Goal: Check status: Check status

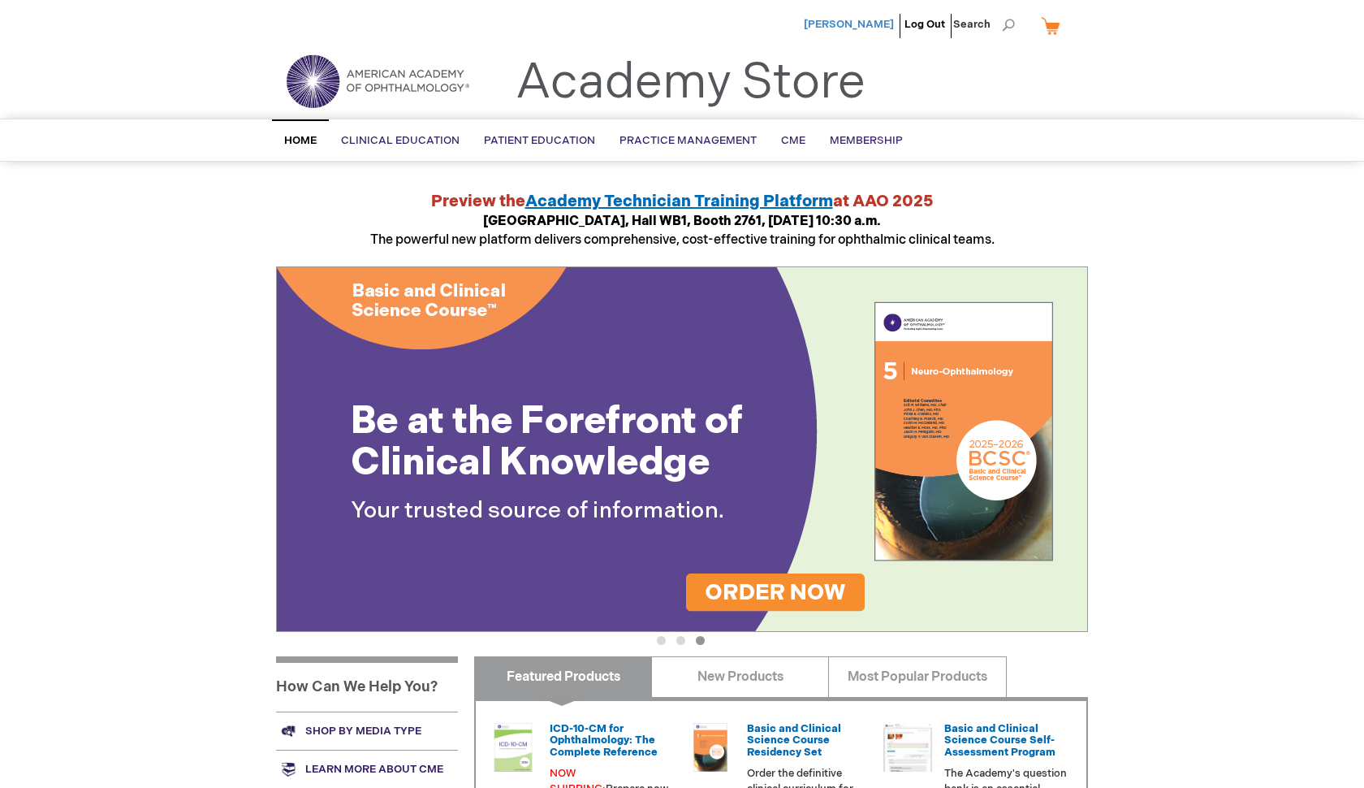
click at [812, 23] on span "[PERSON_NAME]" at bounding box center [849, 24] width 90 height 13
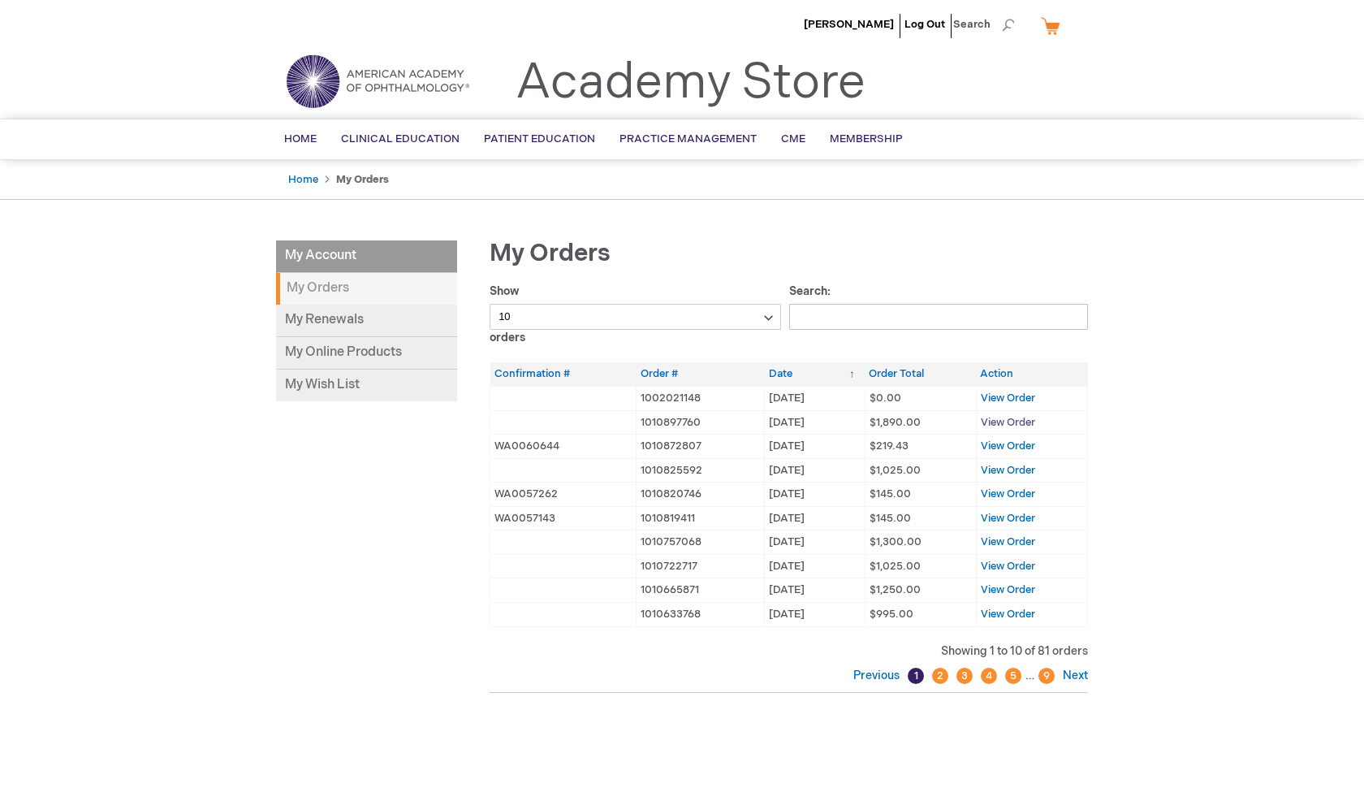
click at [1011, 420] on span "View Order" at bounding box center [1008, 422] width 54 height 13
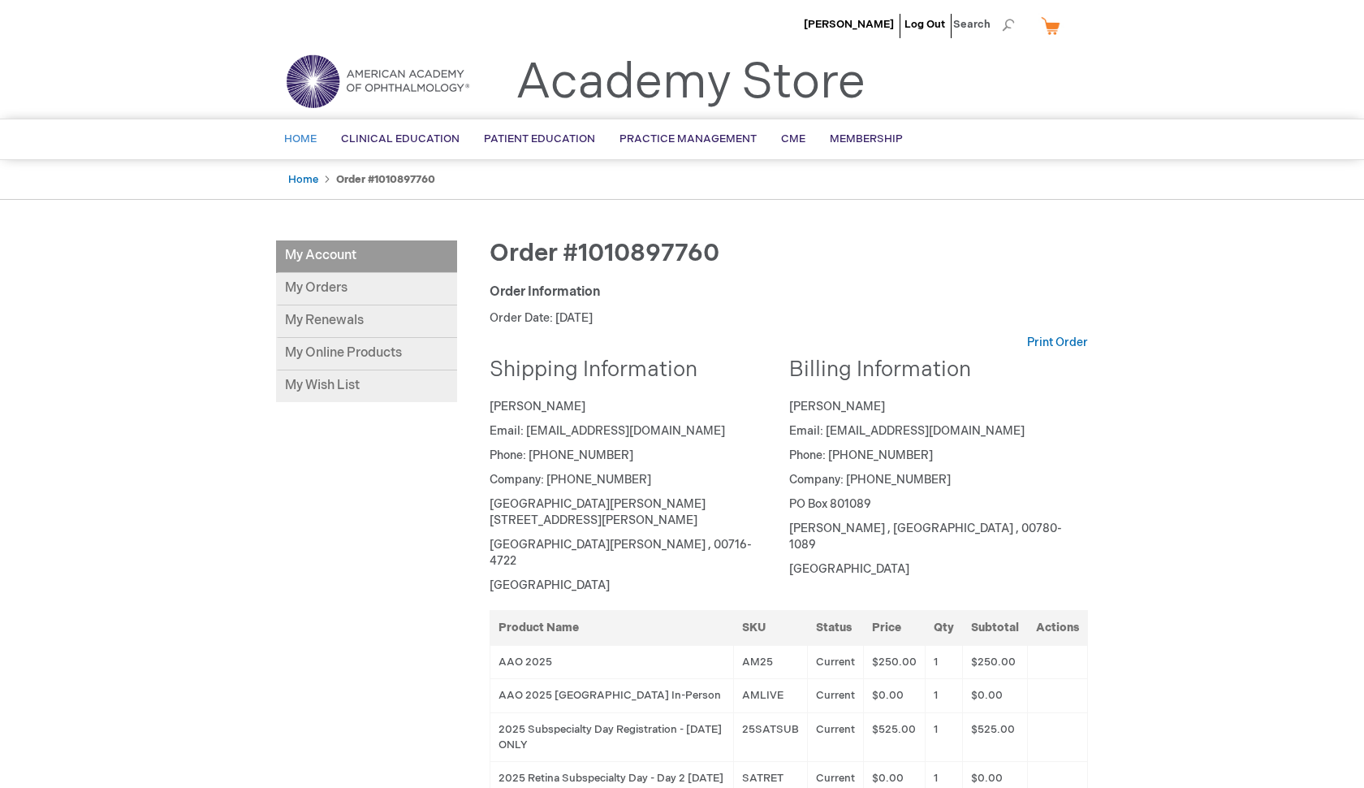
click at [295, 141] on span "Home" at bounding box center [300, 138] width 32 height 13
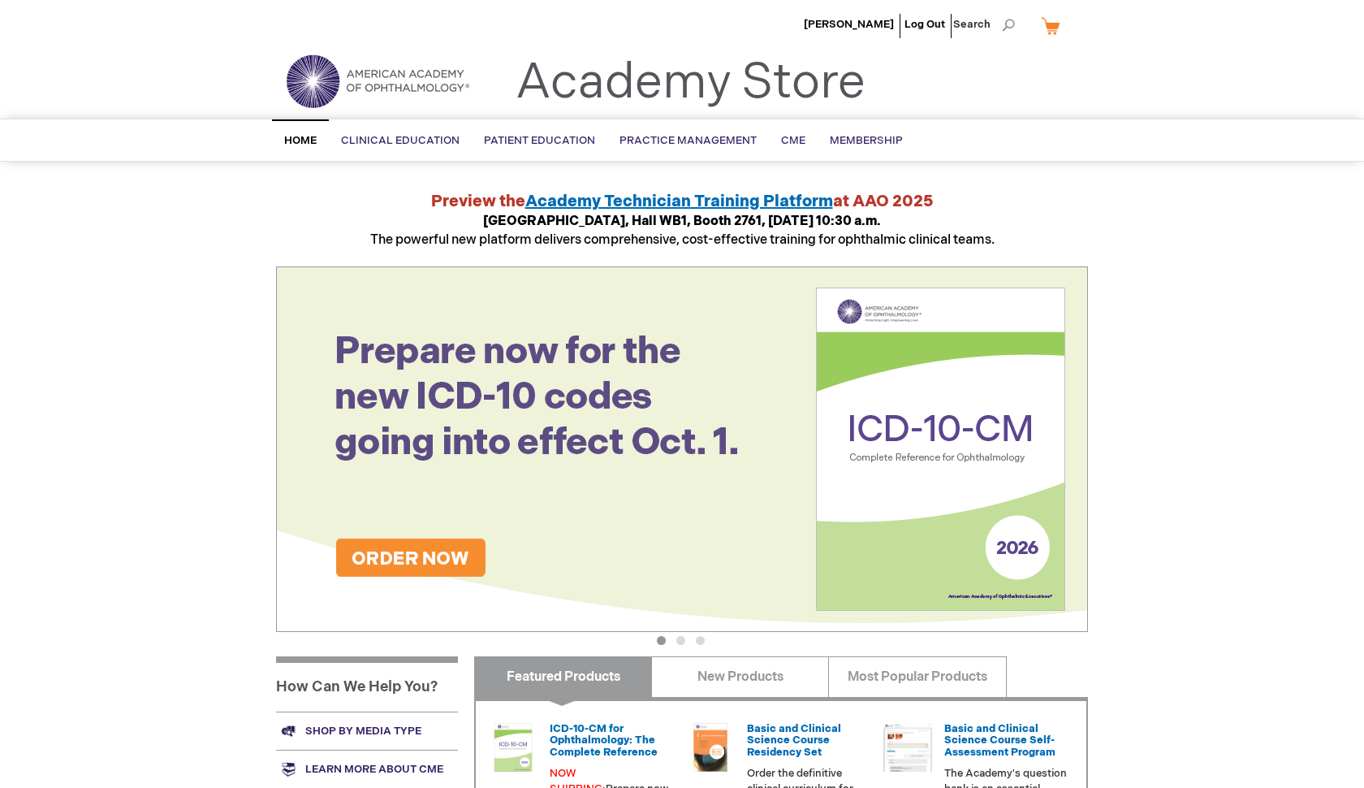
click at [329, 78] on img at bounding box center [377, 81] width 195 height 58
